Goal: Check status: Check status

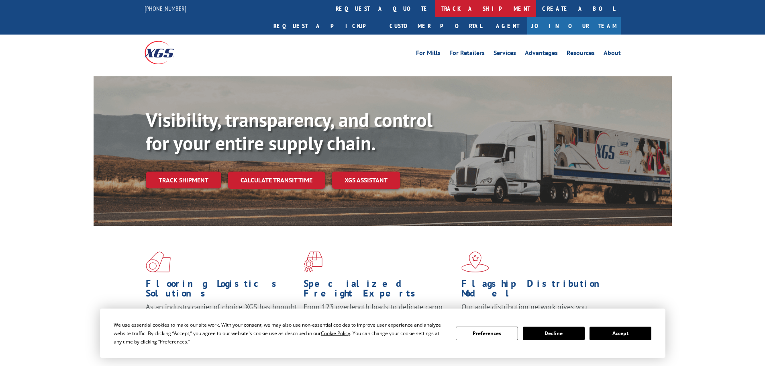
click at [436, 7] on link "track a shipment" at bounding box center [486, 8] width 101 height 17
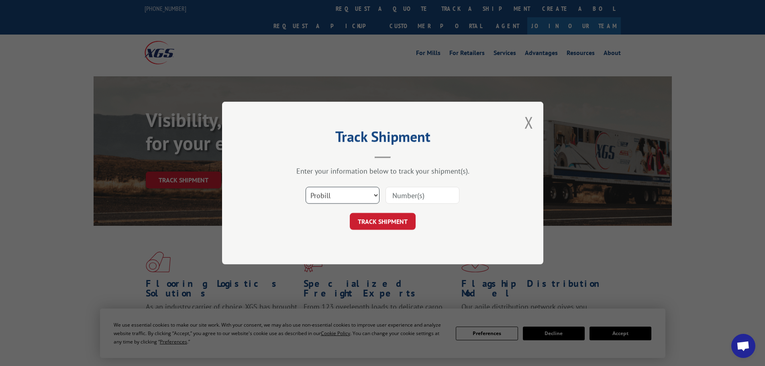
click at [330, 196] on select "Select category... Probill BOL PO" at bounding box center [343, 195] width 74 height 17
select select "bol"
click at [306, 187] on select "Select category... Probill BOL PO" at bounding box center [343, 195] width 74 height 17
click at [414, 197] on input at bounding box center [423, 195] width 74 height 17
type input "5235580"
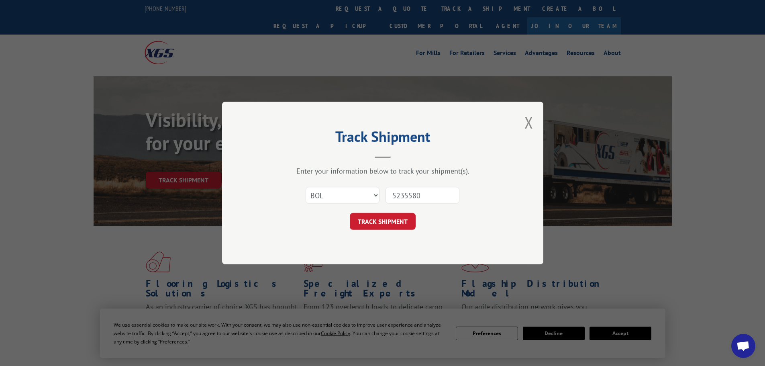
click at [350, 213] on button "TRACK SHIPMENT" at bounding box center [383, 221] width 66 height 17
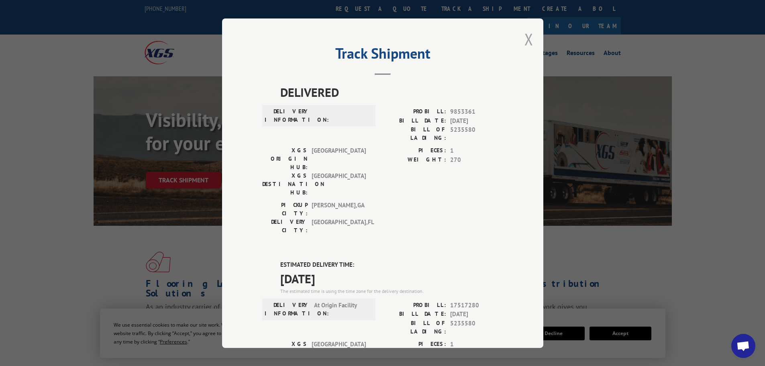
click at [528, 37] on button "Close modal" at bounding box center [529, 39] width 9 height 21
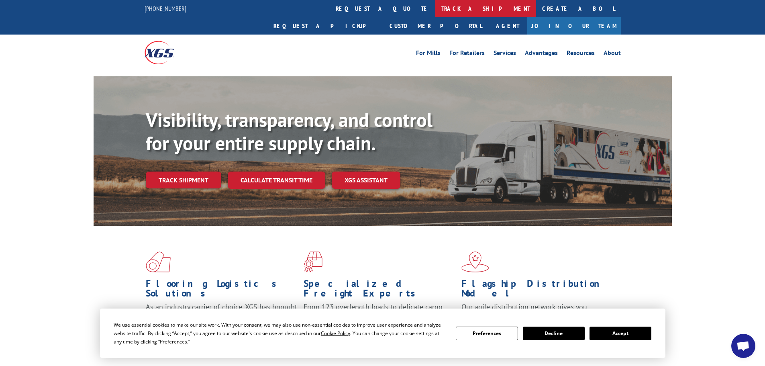
click at [436, 7] on link "track a shipment" at bounding box center [486, 8] width 101 height 17
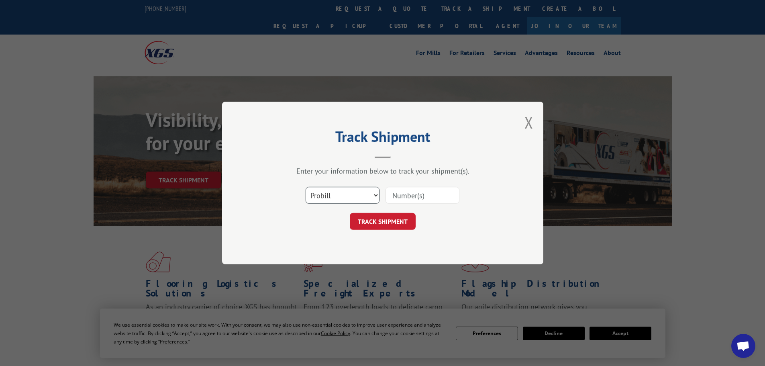
click at [354, 195] on select "Select category... Probill BOL PO" at bounding box center [343, 195] width 74 height 17
select select "bol"
click at [306, 187] on select "Select category... Probill BOL PO" at bounding box center [343, 195] width 74 height 17
click at [393, 198] on input at bounding box center [423, 195] width 74 height 17
type input "6027593"
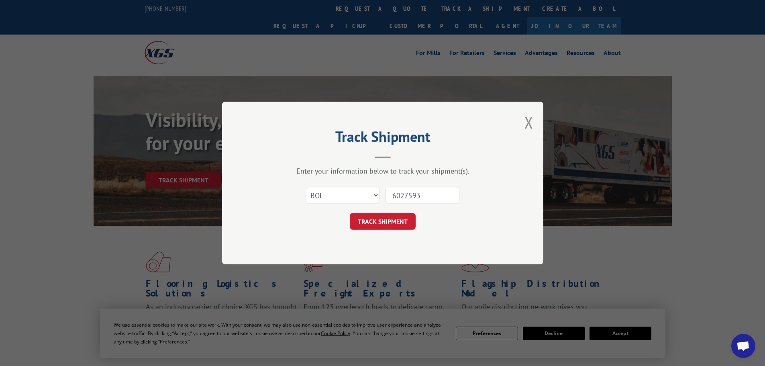
click button "TRACK SHIPMENT" at bounding box center [383, 221] width 66 height 17
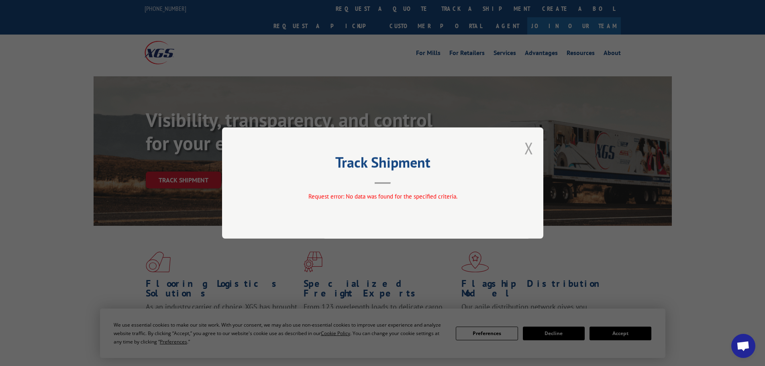
click at [529, 148] on button "Close modal" at bounding box center [529, 147] width 9 height 21
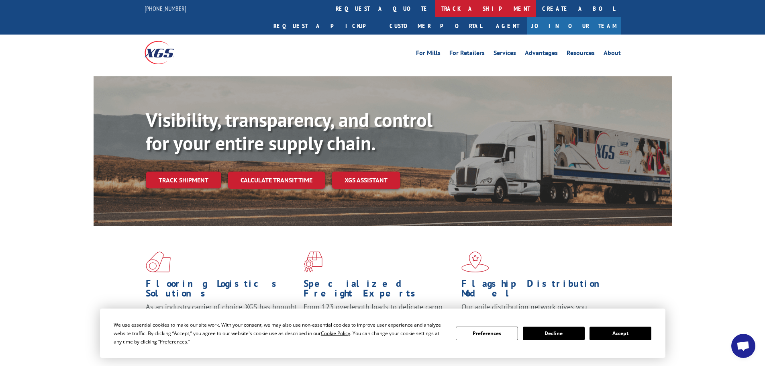
click at [436, 12] on link "track a shipment" at bounding box center [486, 8] width 101 height 17
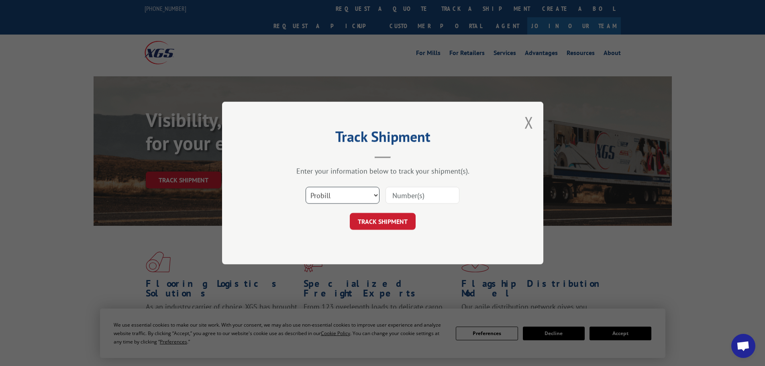
click at [351, 190] on select "Select category... Probill BOL PO" at bounding box center [343, 195] width 74 height 17
select select "bol"
click at [306, 187] on select "Select category... Probill BOL PO" at bounding box center [343, 195] width 74 height 17
click at [401, 198] on input at bounding box center [423, 195] width 74 height 17
type input "6026031"
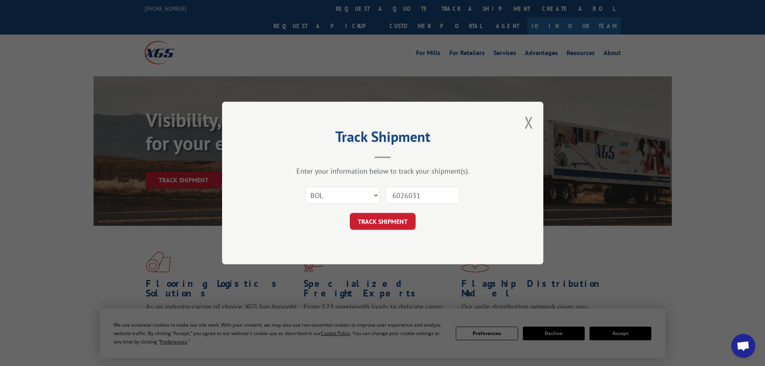
click button "TRACK SHIPMENT" at bounding box center [383, 221] width 66 height 17
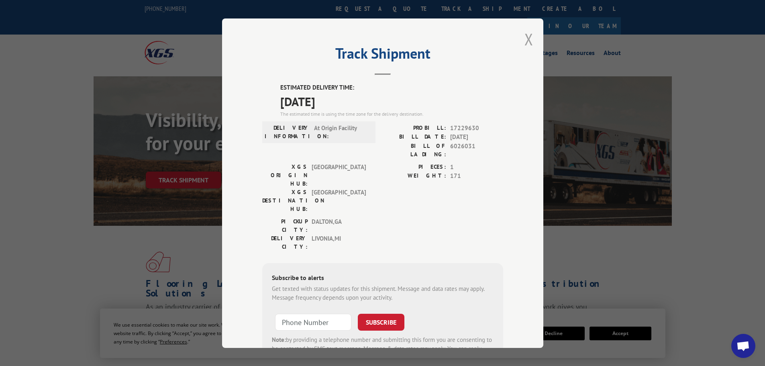
click at [525, 38] on button "Close modal" at bounding box center [529, 39] width 9 height 21
